Goal: Entertainment & Leisure: Consume media (video, audio)

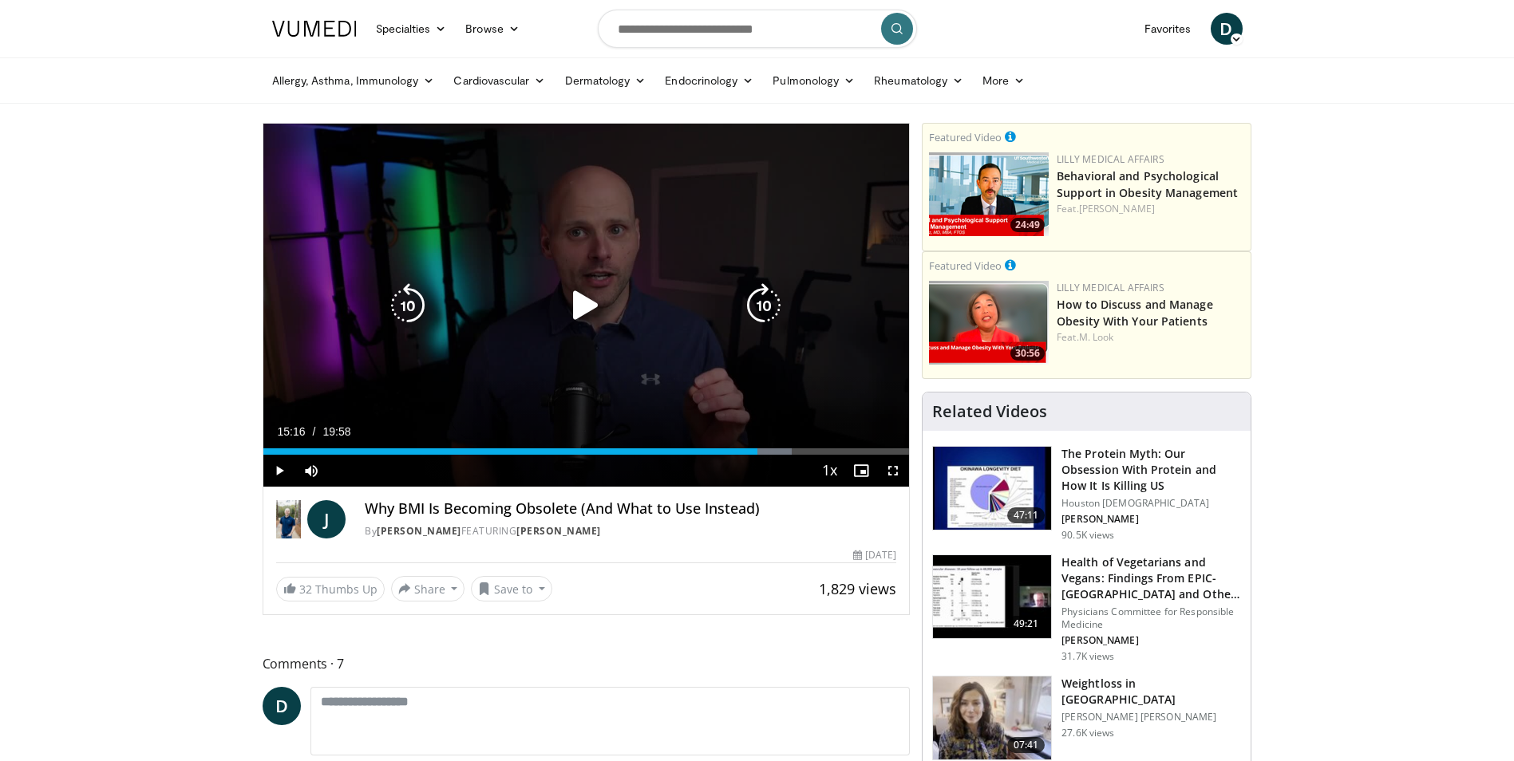
click at [272, 472] on span "Video Player" at bounding box center [279, 471] width 32 height 32
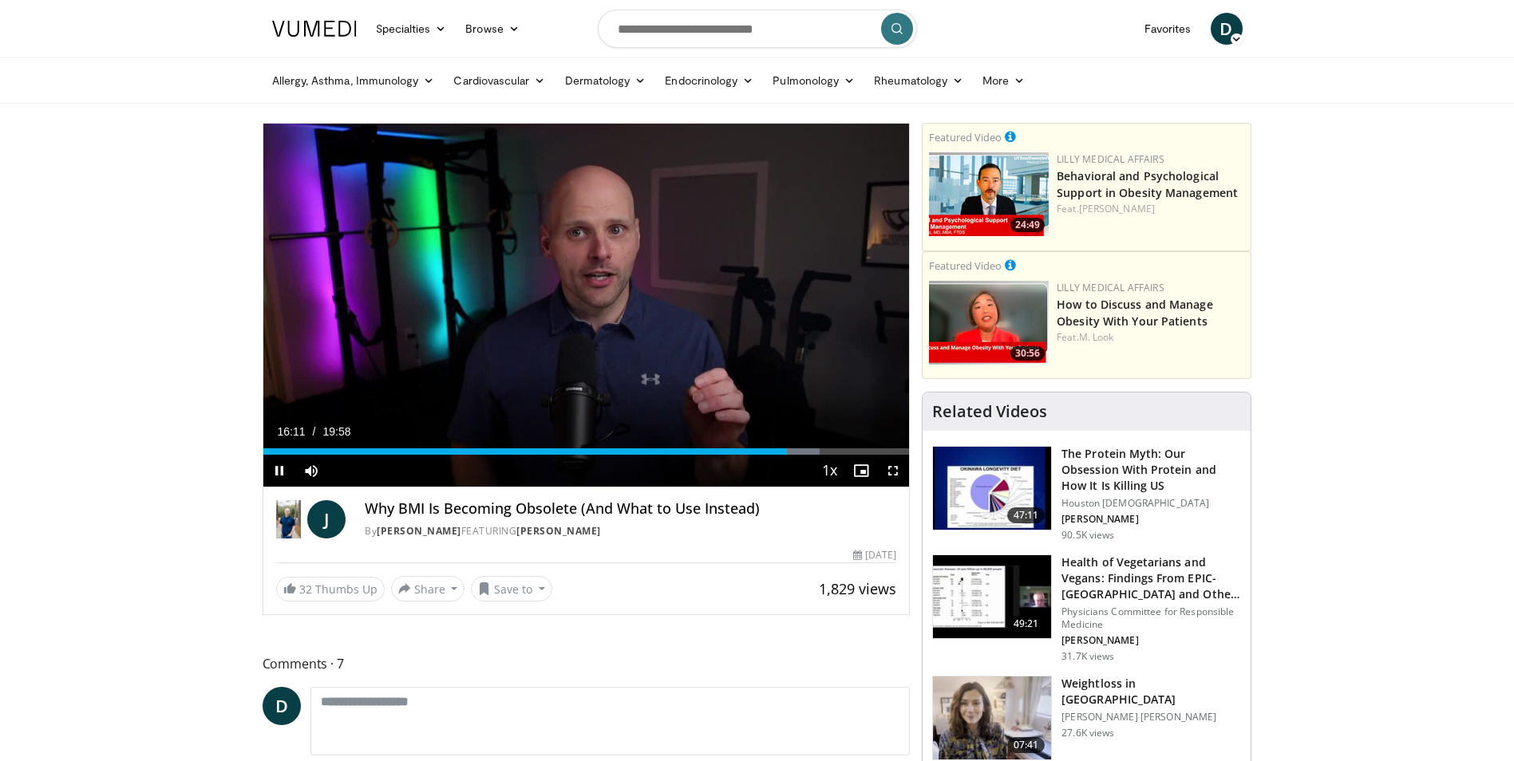
click at [278, 469] on span "Video Player" at bounding box center [279, 471] width 32 height 32
click at [278, 460] on span "Video Player" at bounding box center [279, 471] width 32 height 32
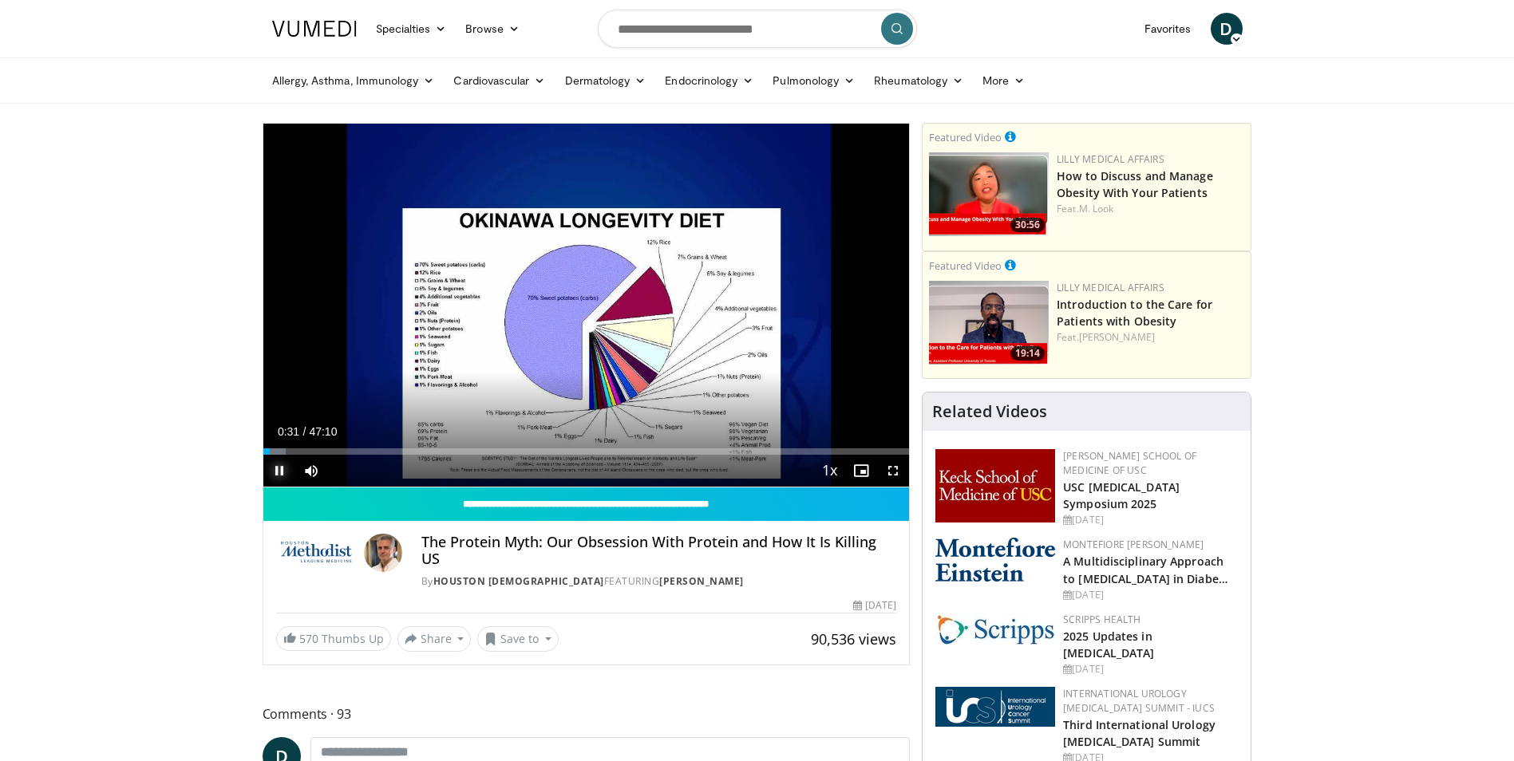
click at [279, 473] on span "Video Player" at bounding box center [279, 471] width 32 height 32
